Goal: Task Accomplishment & Management: Manage account settings

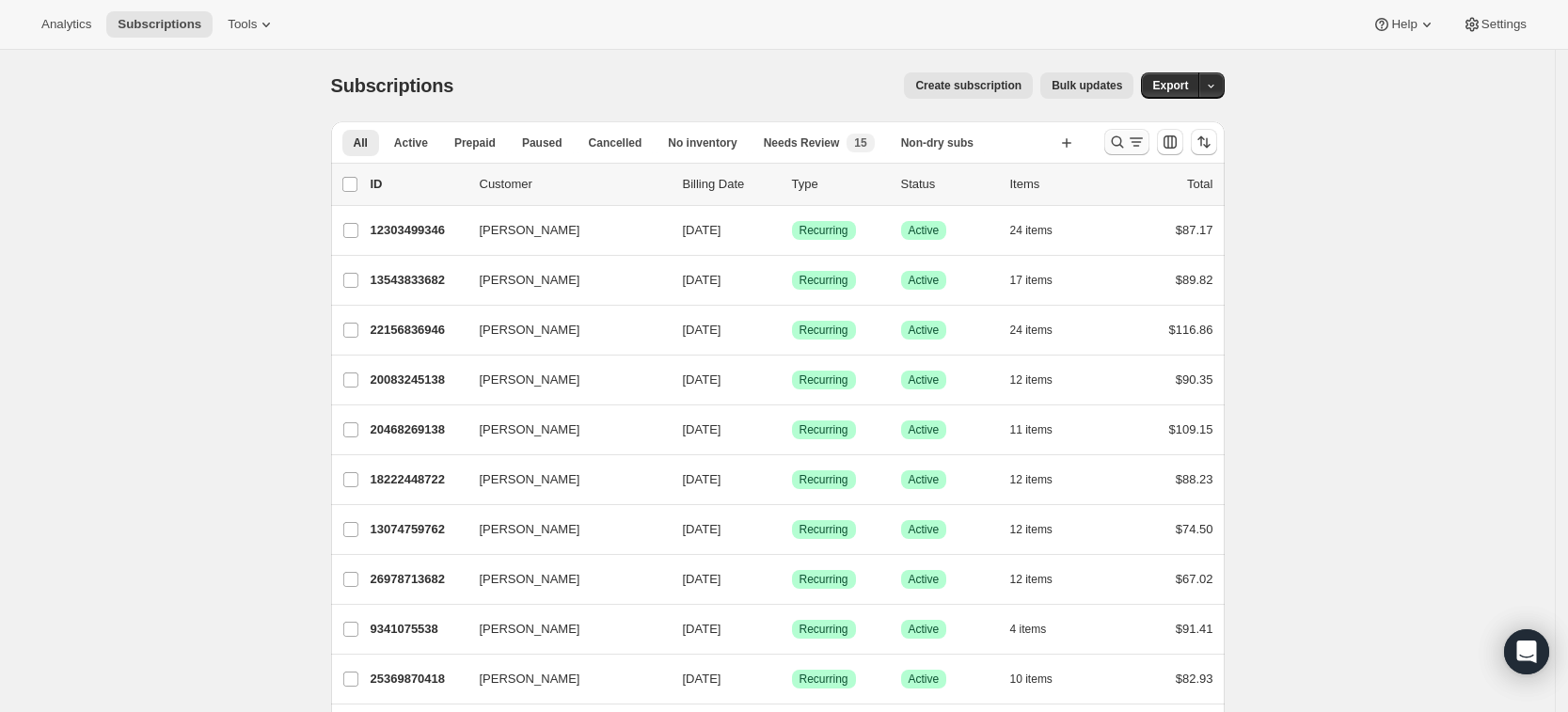
click at [1123, 144] on icon "Search and filter results" at bounding box center [1116, 142] width 19 height 19
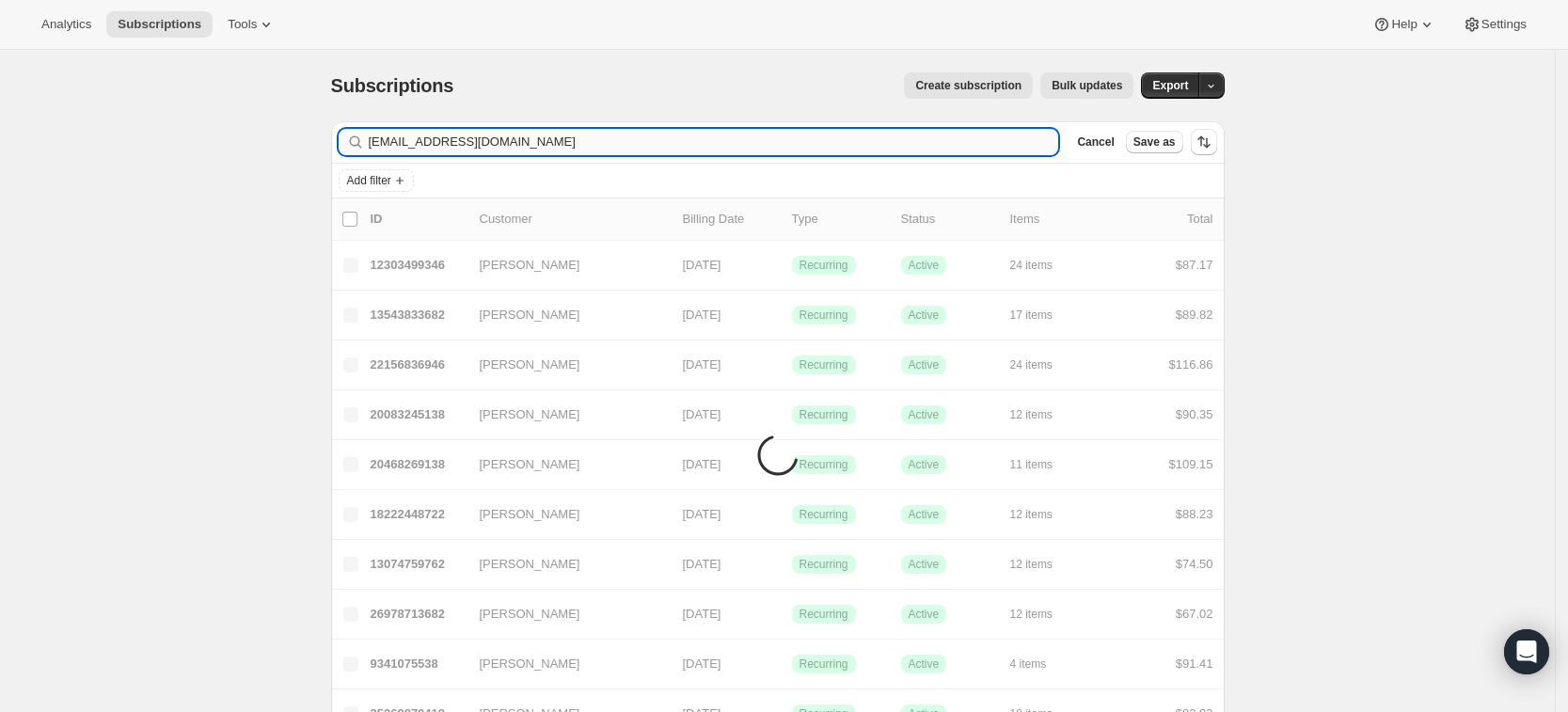
type input "[EMAIL_ADDRESS][DOMAIN_NAME]"
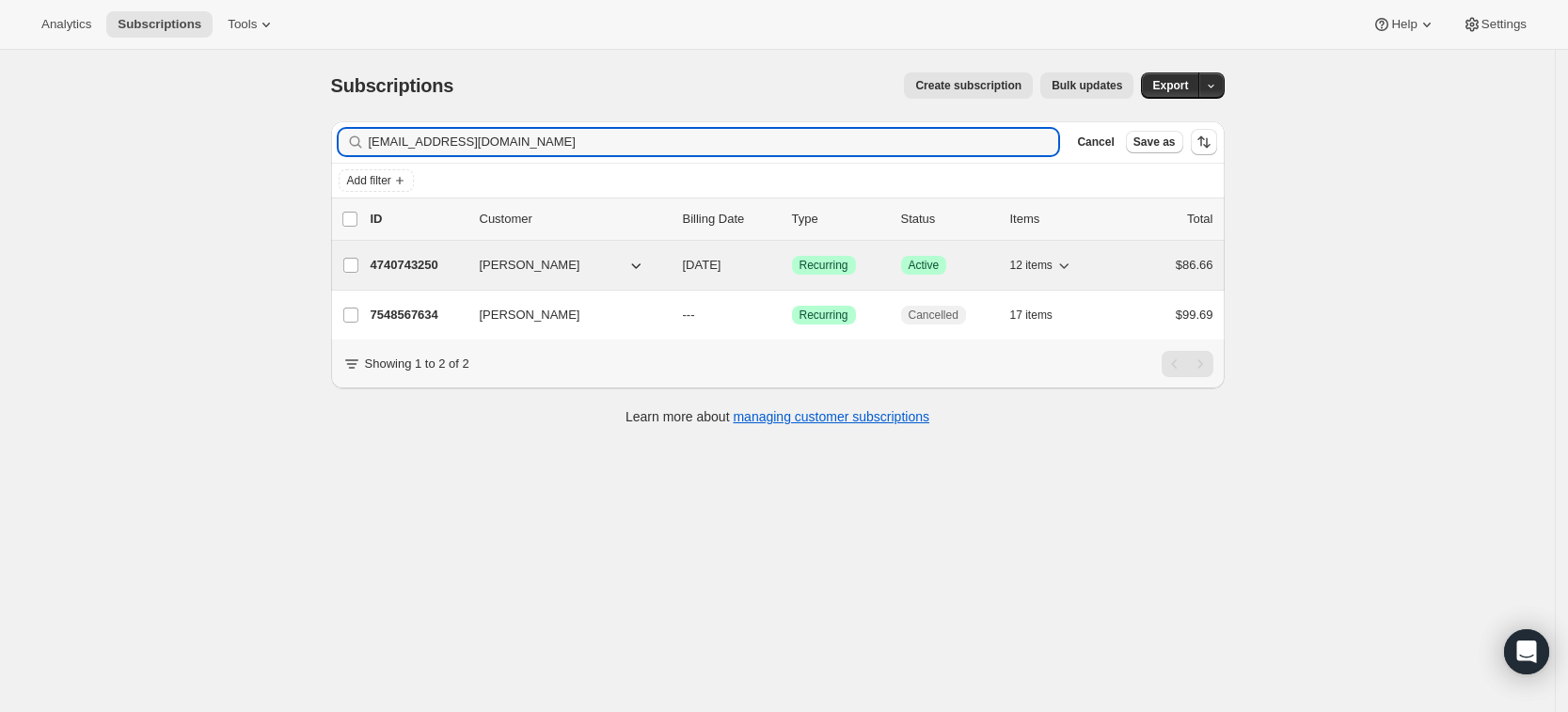
click at [425, 261] on p "4740743250" at bounding box center [417, 265] width 94 height 19
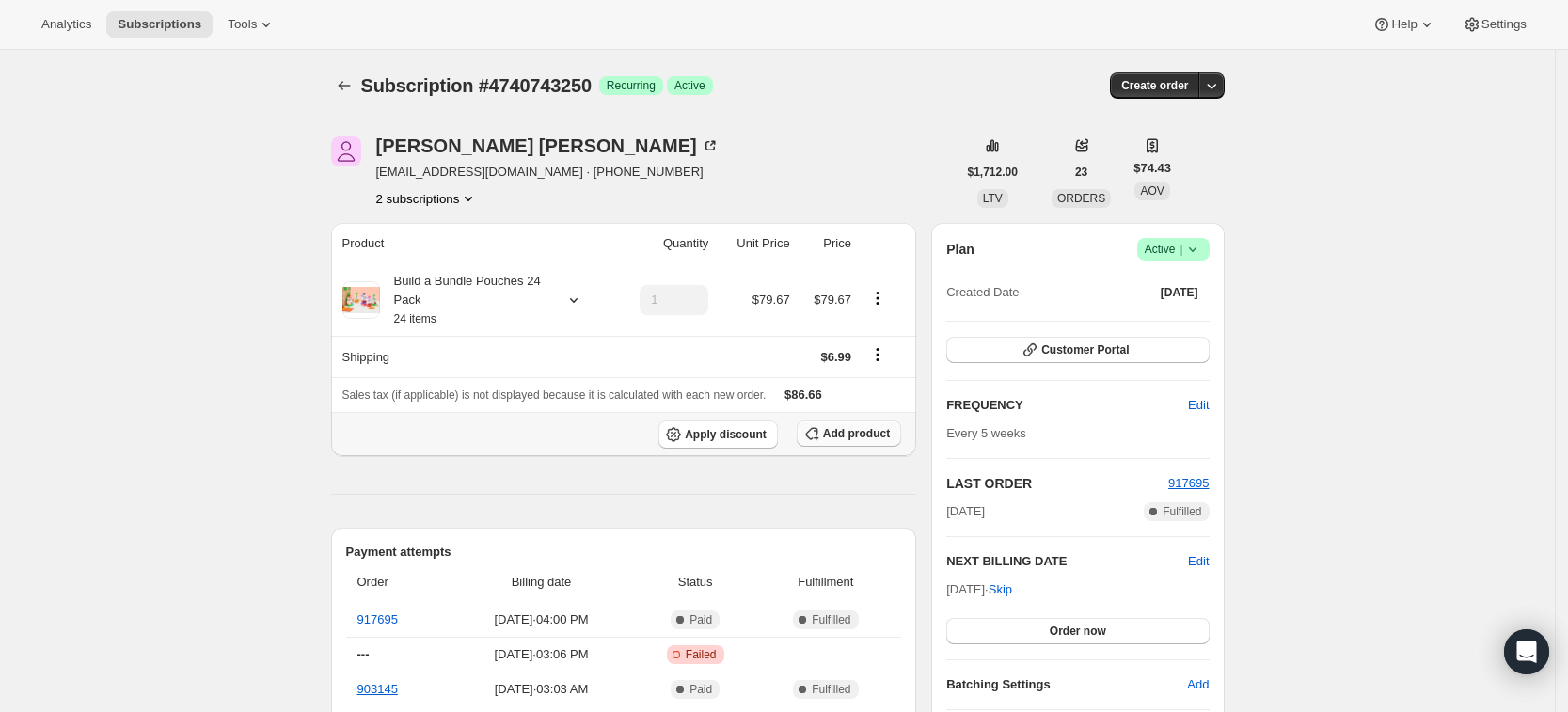
click at [864, 437] on span "Add product" at bounding box center [855, 433] width 66 height 15
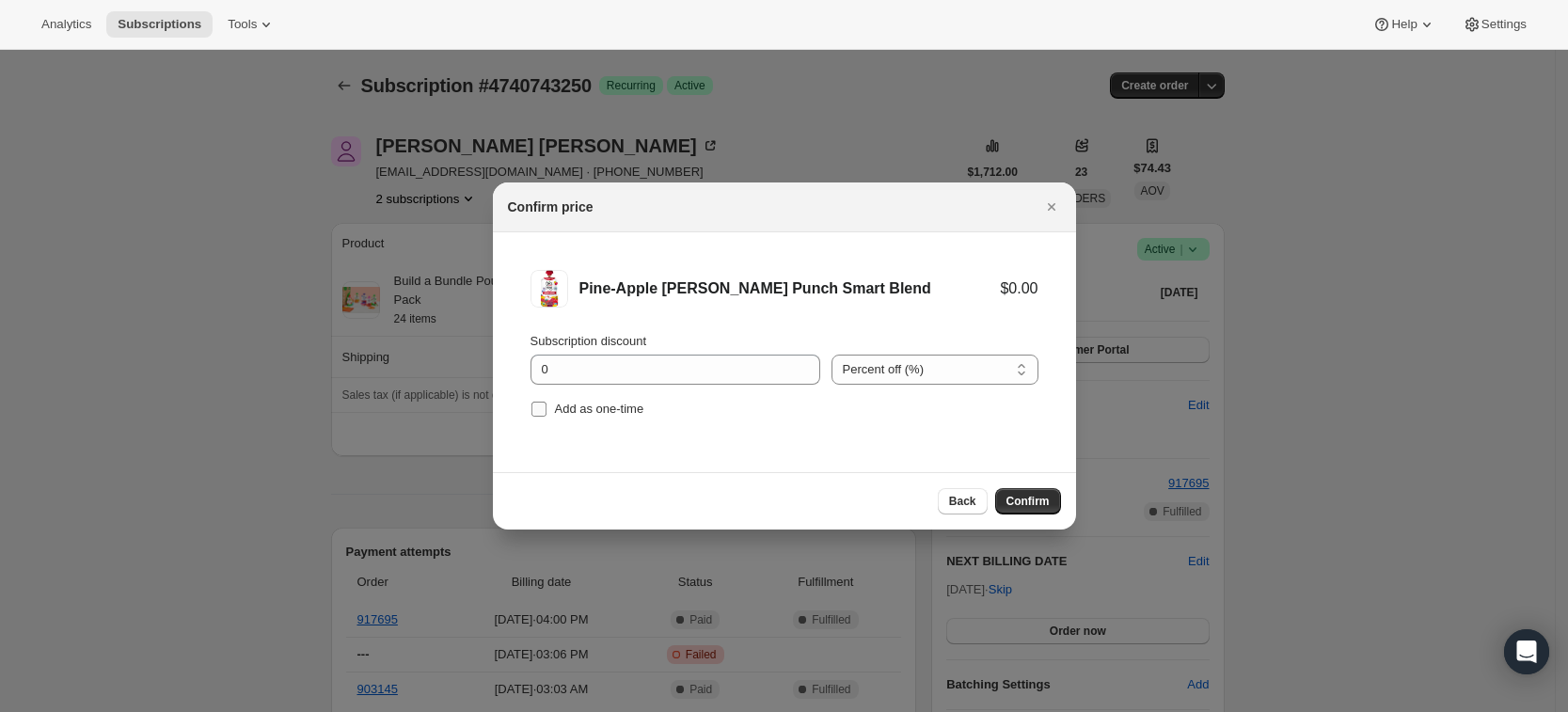
click at [531, 411] on input "Add as one-time" at bounding box center [538, 409] width 15 height 15
checkbox input "true"
click at [1024, 499] on span "Confirm" at bounding box center [1028, 501] width 44 height 15
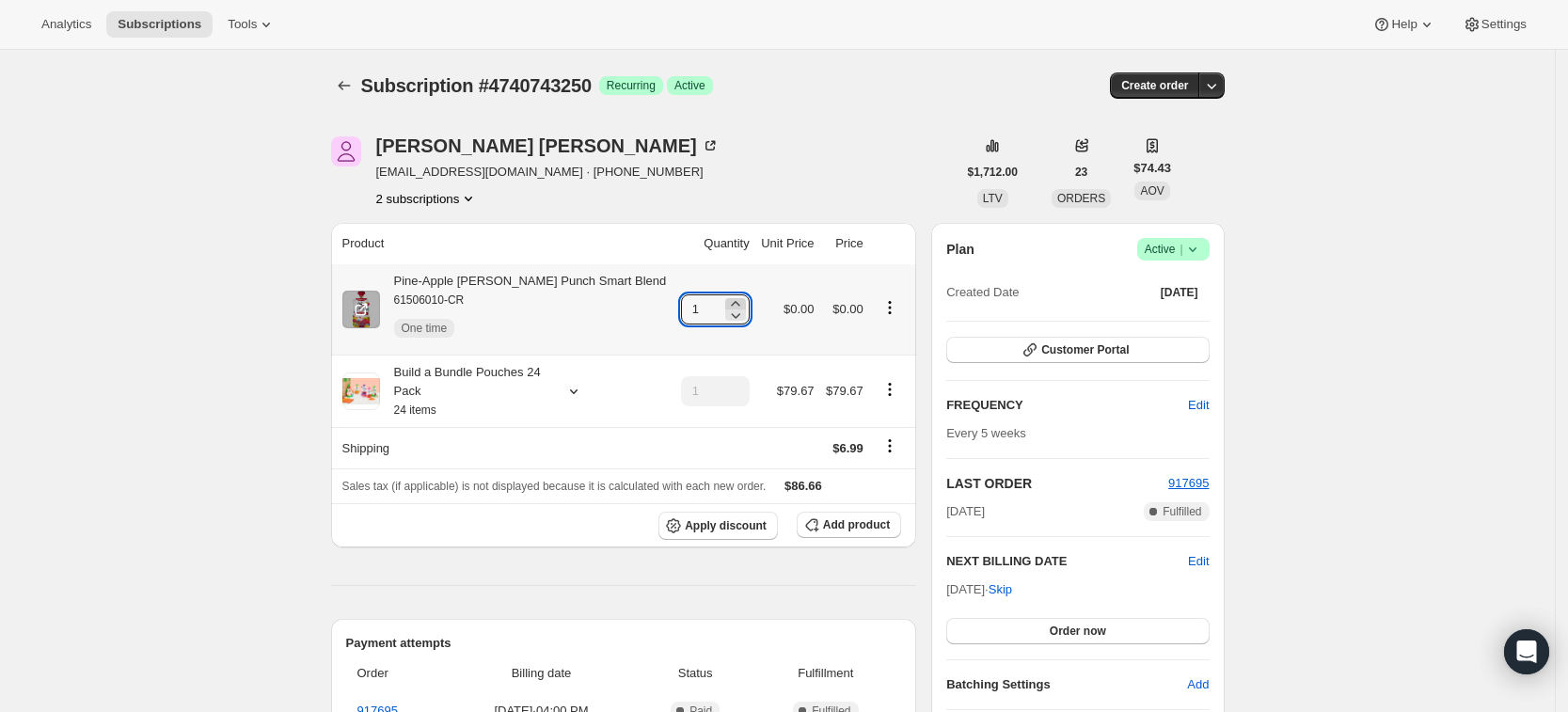
click at [730, 304] on icon at bounding box center [734, 303] width 9 height 5
type input "3"
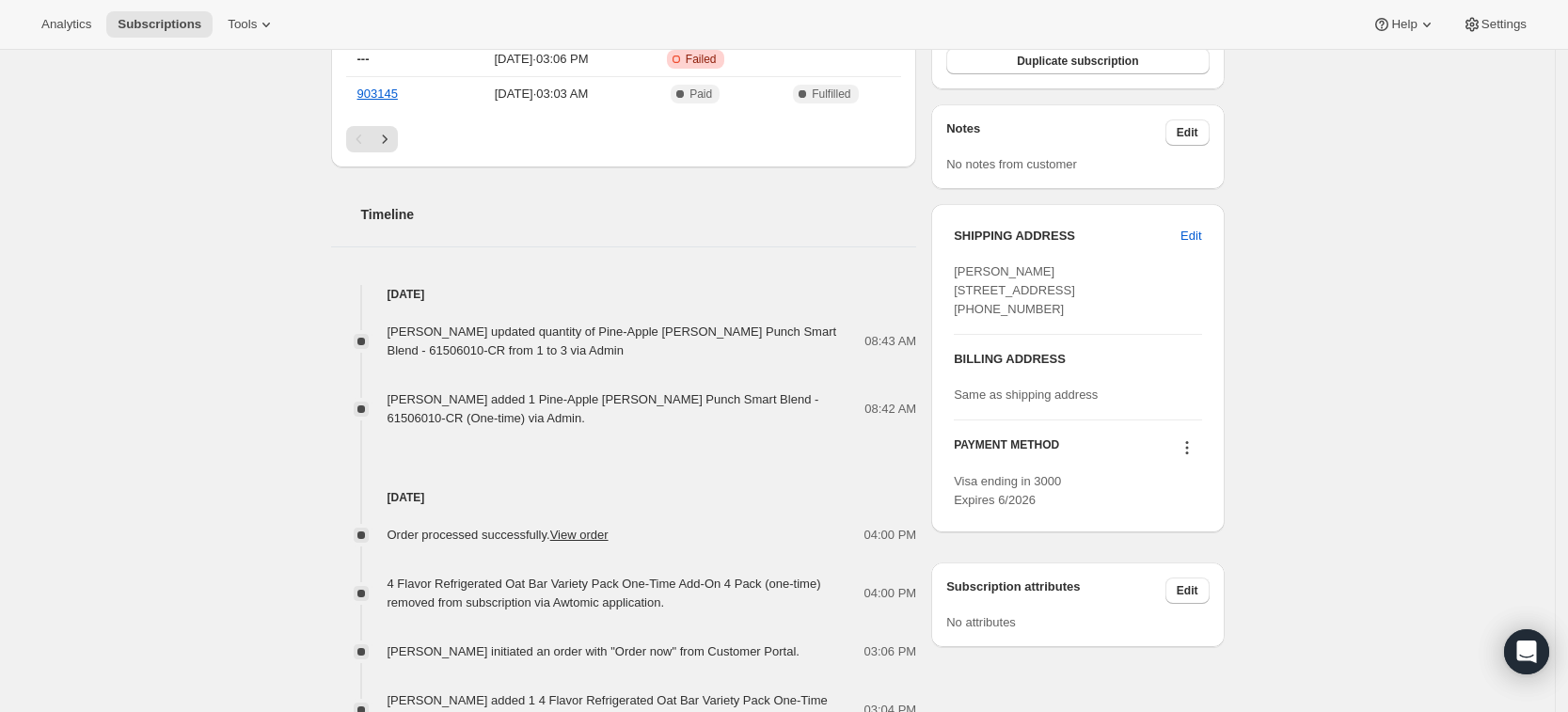
scroll to position [690, 0]
